Goal: Transaction & Acquisition: Purchase product/service

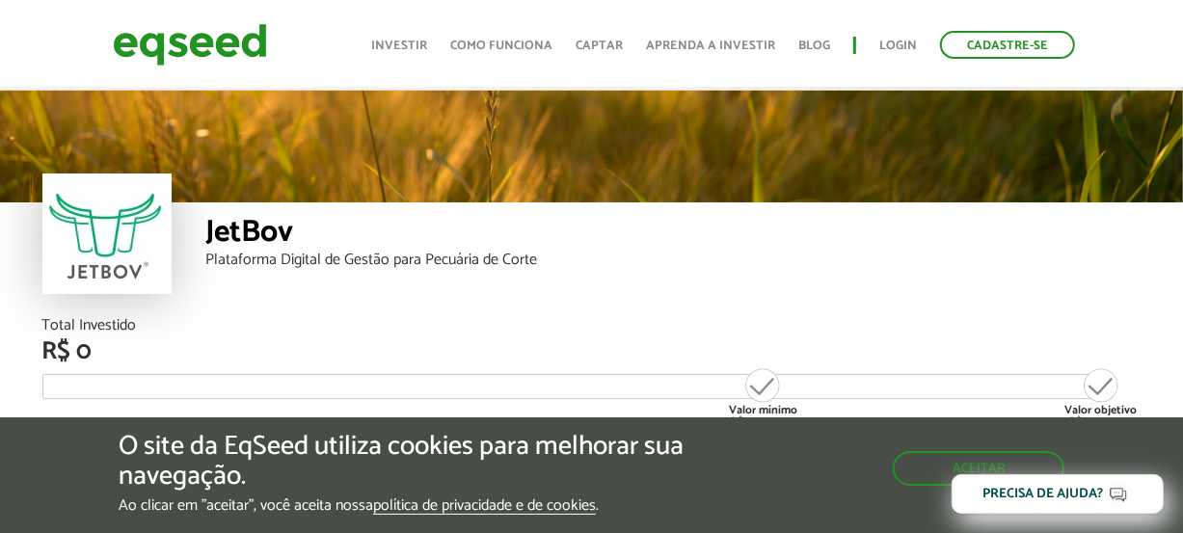
scroll to position [2242, 0]
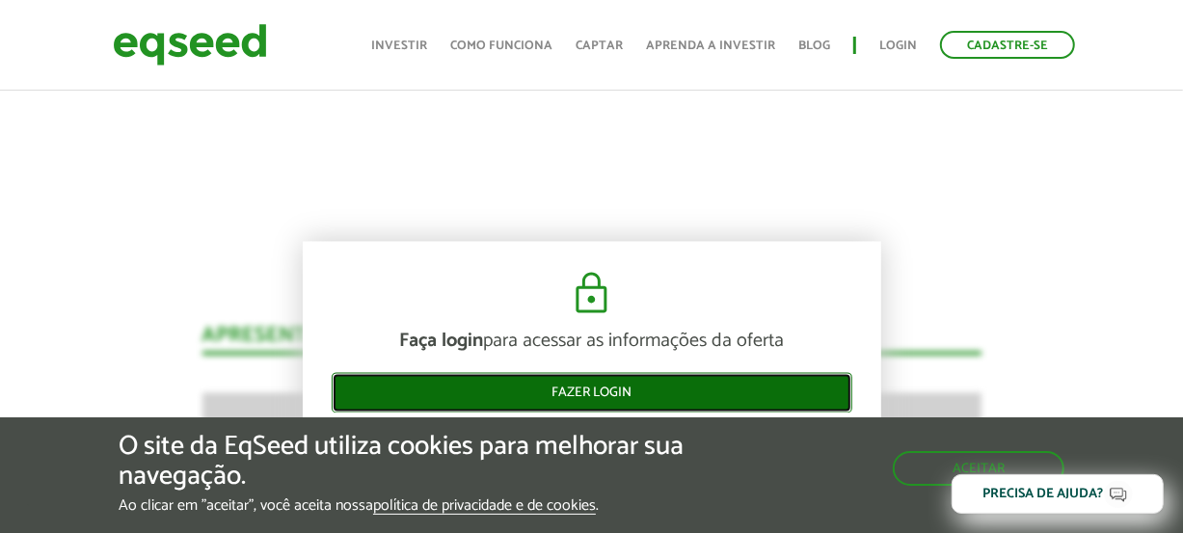
click at [579, 396] on link "Fazer login" at bounding box center [592, 392] width 521 height 41
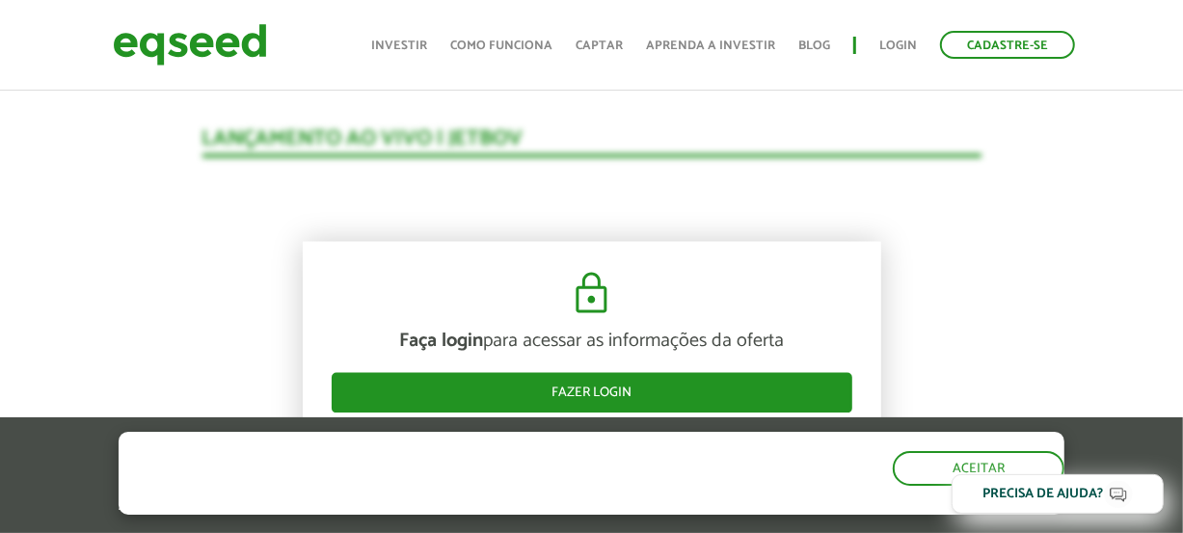
scroll to position [1905, 0]
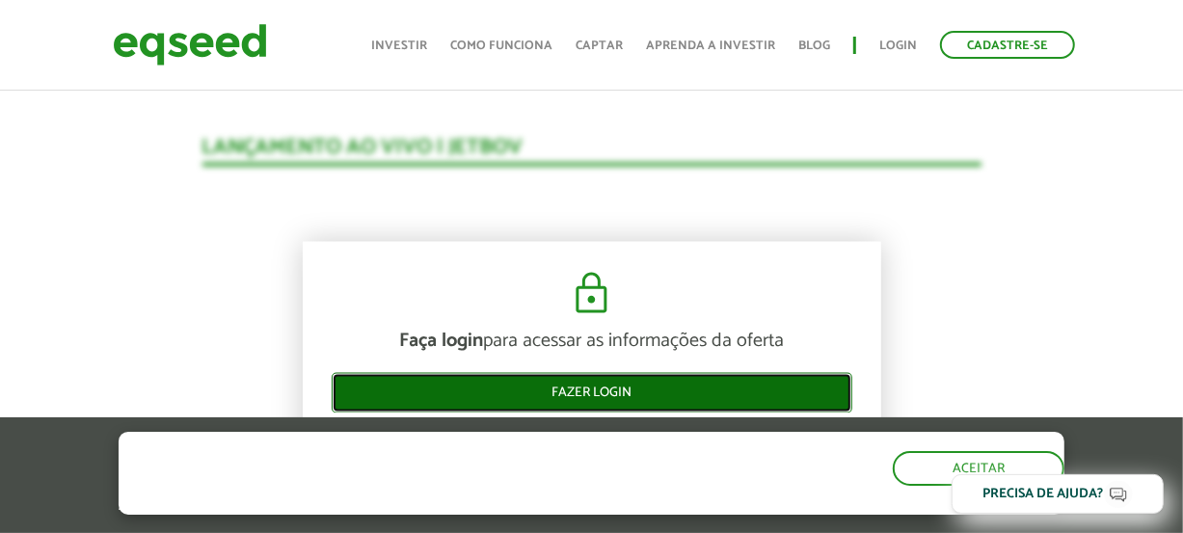
click at [586, 395] on link "Fazer login" at bounding box center [592, 392] width 521 height 41
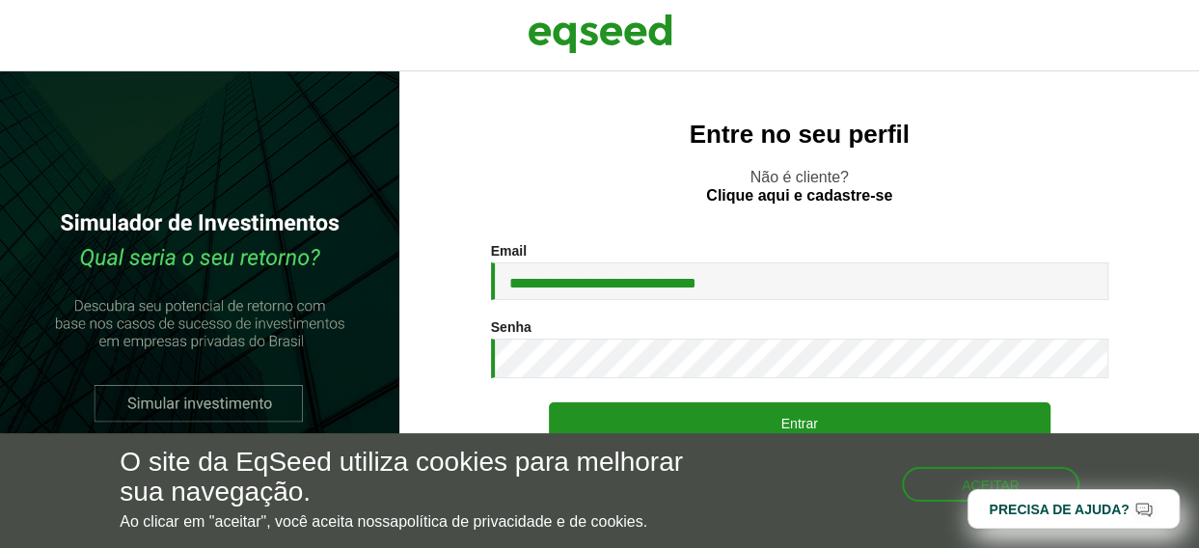
type input "**********"
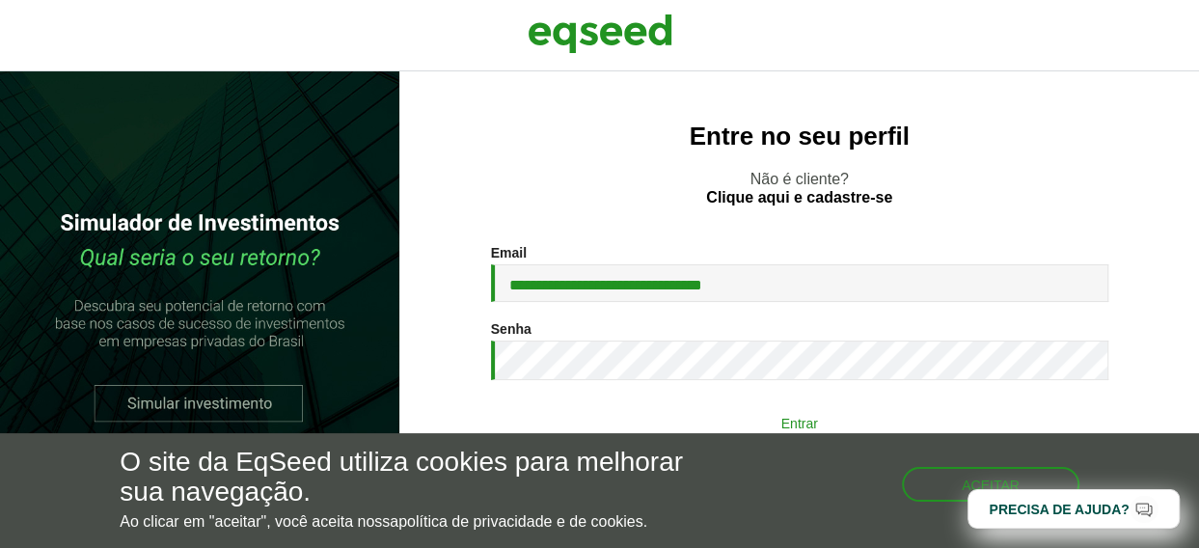
click at [801, 412] on button "Entrar" at bounding box center [800, 422] width 502 height 37
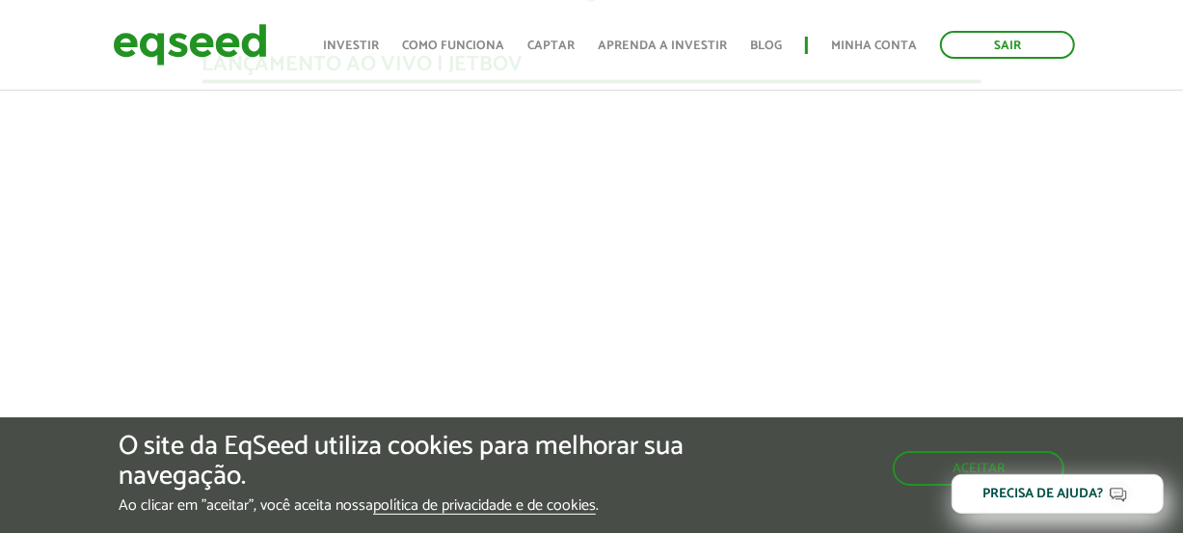
scroll to position [1736, 0]
